Goal: Find specific page/section: Find specific page/section

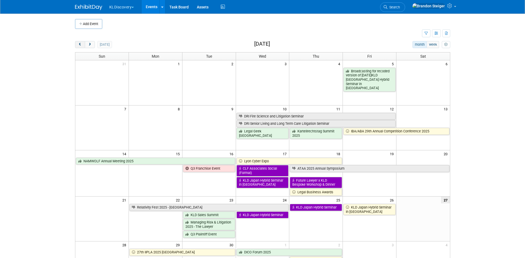
click at [82, 42] on button "prev" at bounding box center [80, 44] width 10 height 7
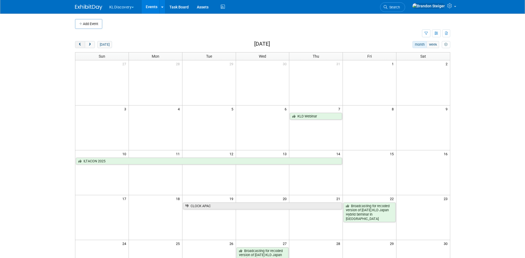
click at [82, 42] on button "prev" at bounding box center [80, 44] width 10 height 7
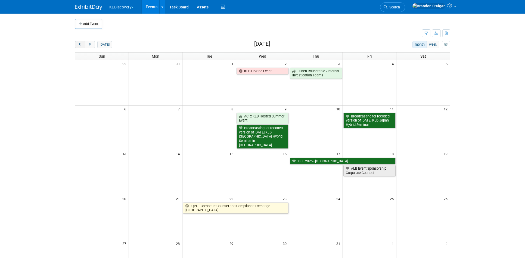
click at [82, 42] on button "prev" at bounding box center [80, 44] width 10 height 7
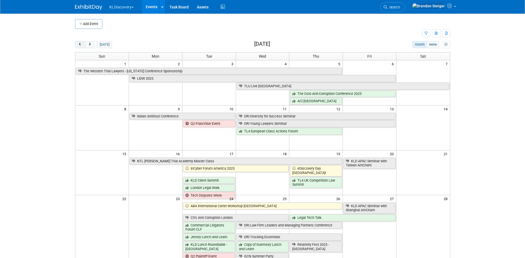
click at [82, 42] on button "prev" at bounding box center [80, 44] width 10 height 7
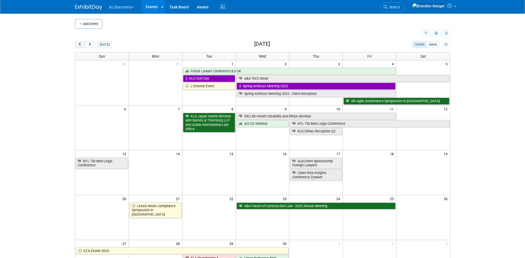
click at [82, 42] on button "prev" at bounding box center [80, 44] width 10 height 7
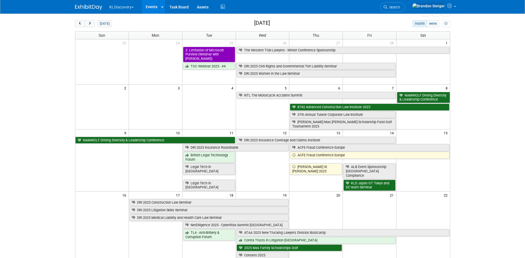
scroll to position [47, 0]
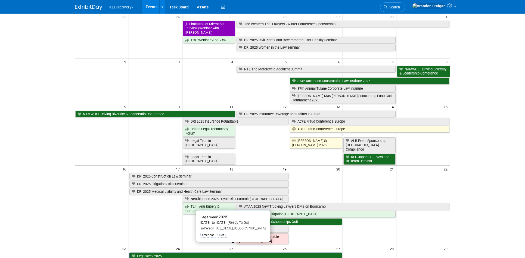
click at [186, 252] on link "Legalweek 2025" at bounding box center [235, 255] width 213 height 7
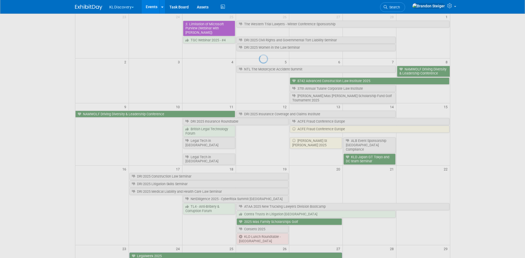
click at [259, 245] on div at bounding box center [263, 129] width 8 height 258
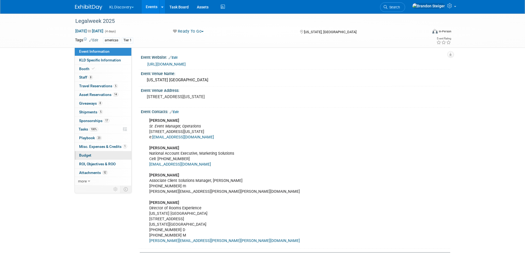
click at [90, 154] on span "Budget" at bounding box center [85, 155] width 12 height 4
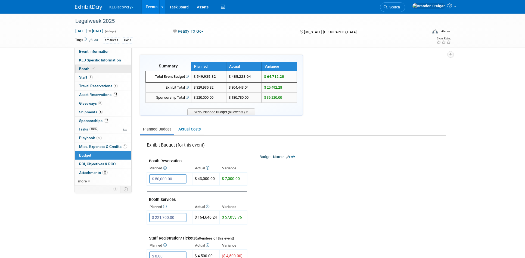
click at [108, 71] on link "Booth" at bounding box center [103, 69] width 57 height 8
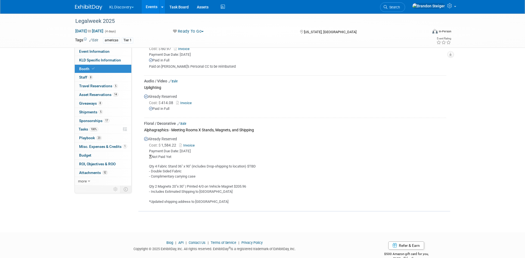
scroll to position [538, 0]
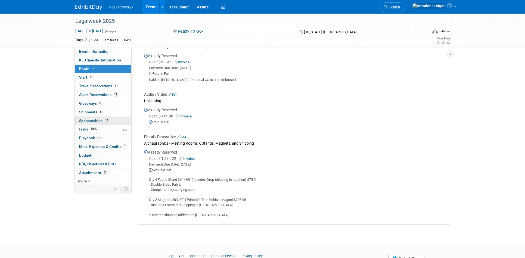
click at [100, 117] on link "17 Sponsorships 17" at bounding box center [103, 121] width 57 height 8
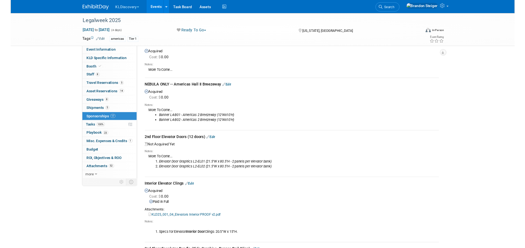
scroll to position [0, 0]
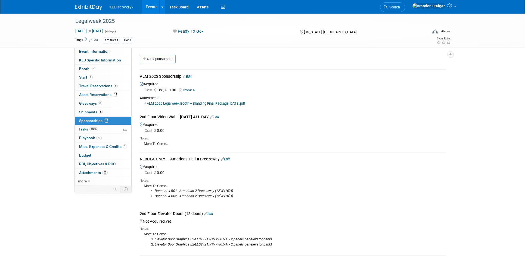
click at [189, 88] on link "Invoice" at bounding box center [188, 90] width 18 height 4
